Goal: Check status: Check status

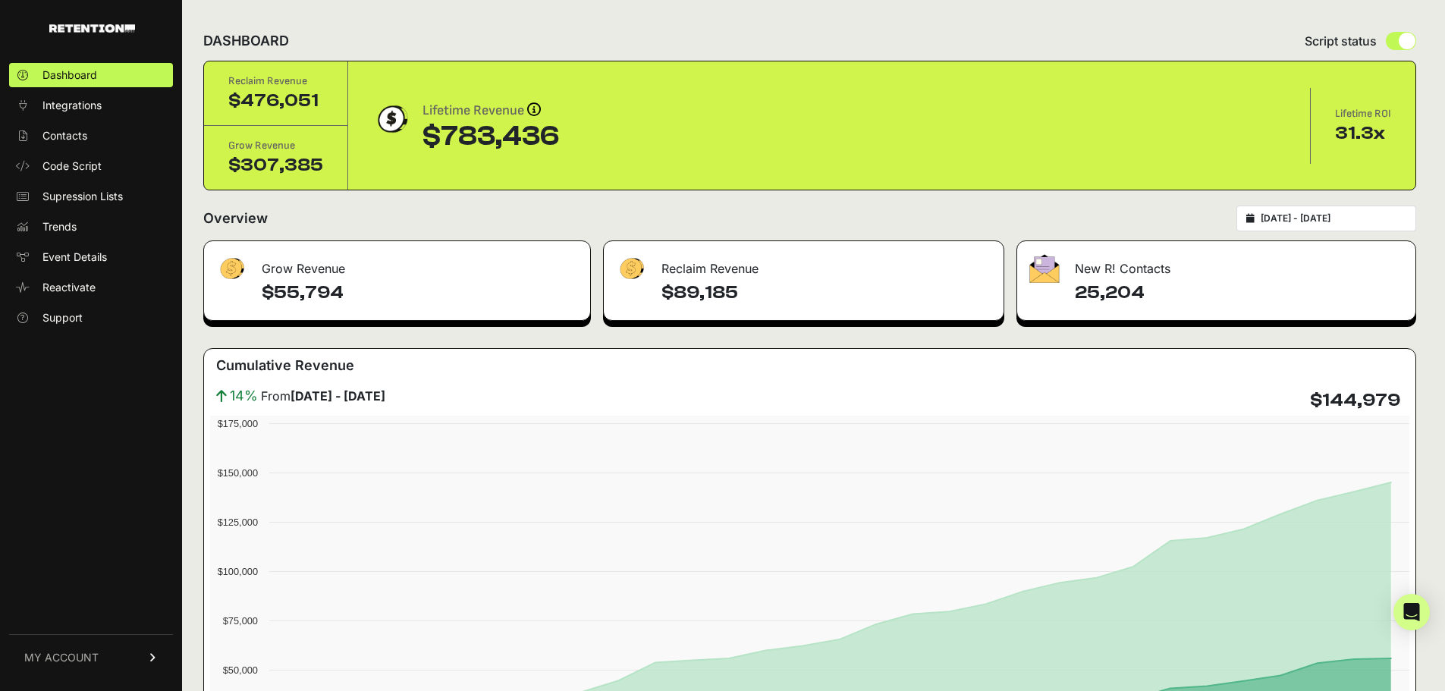
click at [1270, 212] on div "2025-07-01 - 2025-07-31" at bounding box center [1326, 219] width 180 height 26
click at [1276, 215] on div "2025-07-01 - 2025-07-31" at bounding box center [1326, 219] width 180 height 26
click at [1287, 217] on input "2025-07-01 - 2025-07-31" at bounding box center [1333, 218] width 146 height 12
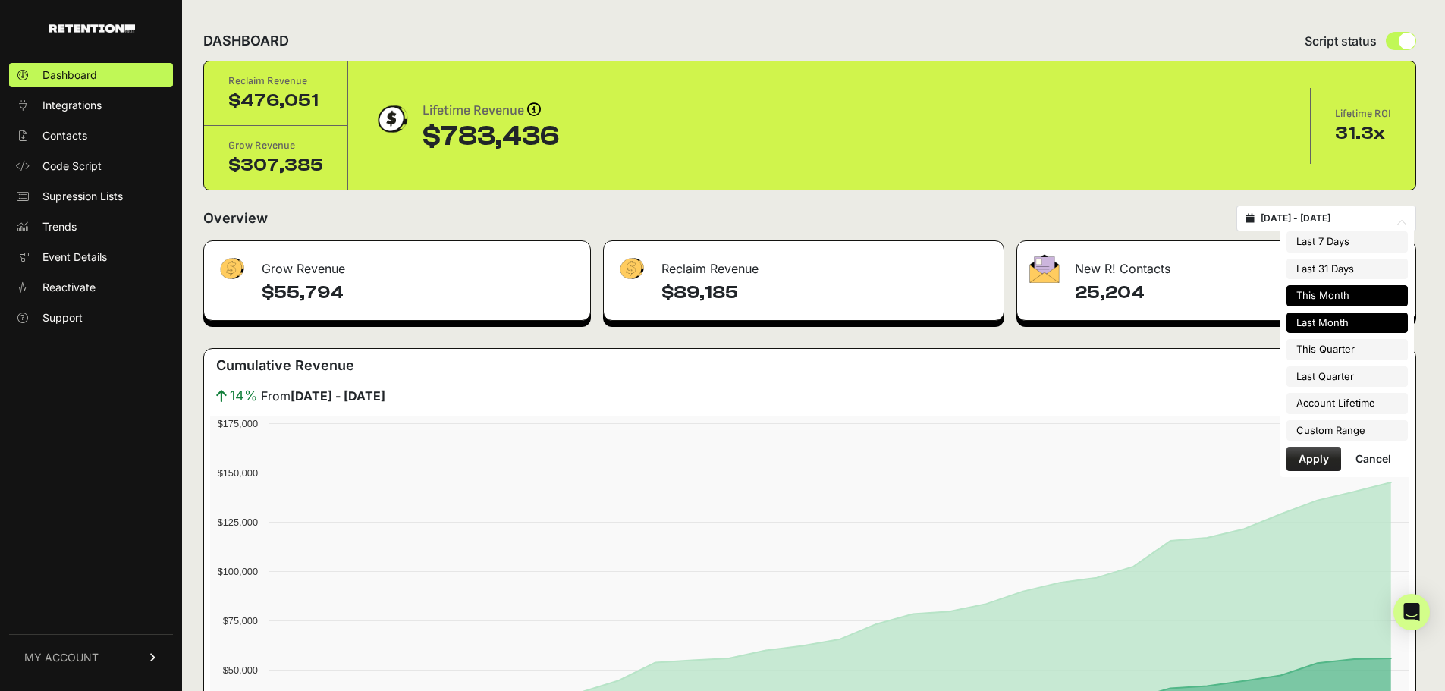
click at [1334, 293] on li "This Month" at bounding box center [1346, 295] width 121 height 21
type input "[DATE] - [DATE]"
